Goal: Transaction & Acquisition: Purchase product/service

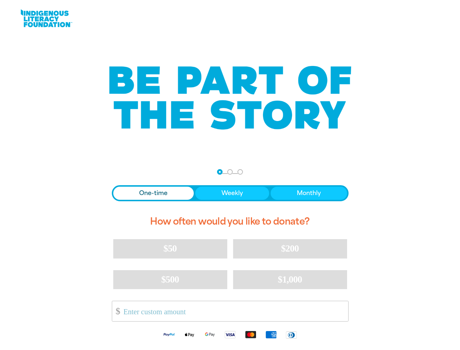
click at [230, 175] on nav "Step 1 Step 2 Step 3" at bounding box center [230, 172] width 26 height 9
click at [122, 172] on div "arrow_back Back Step 1 Step 2 Step 3" at bounding box center [230, 172] width 237 height 9
click at [220, 172] on div "Navigate to step 1 of 3 to enter your donation amount" at bounding box center [220, 172] width 2 height 2
click at [153, 193] on span "One-time" at bounding box center [153, 193] width 28 height 9
click at [232, 193] on span "Weekly" at bounding box center [232, 193] width 21 height 9
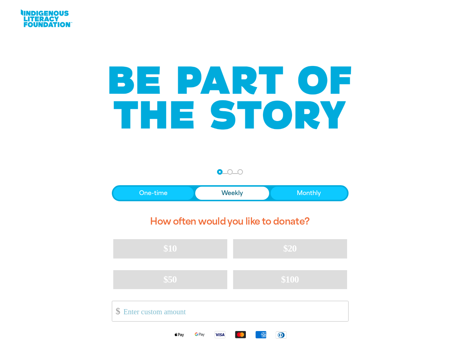
click at [309, 193] on span "Monthly" at bounding box center [309, 193] width 24 height 9
